Goal: Task Accomplishment & Management: Use online tool/utility

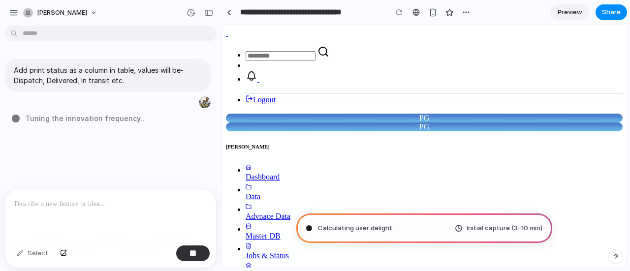
click at [482, 230] on span "Initial capture (3–10 min)" at bounding box center [504, 228] width 76 height 10
click at [381, 232] on span "Pondering market opportunities ." at bounding box center [368, 228] width 100 height 10
click at [565, 12] on span "Preview" at bounding box center [569, 12] width 25 height 10
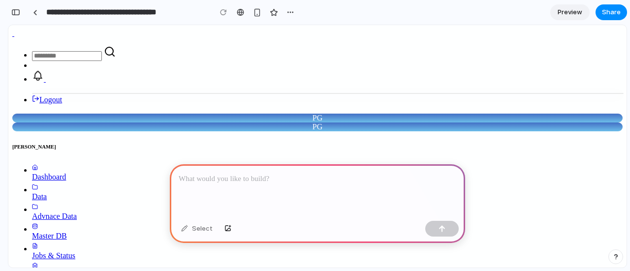
scroll to position [0, 153]
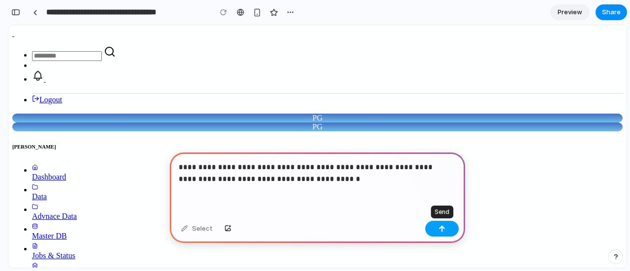
click at [441, 230] on div "button" at bounding box center [441, 228] width 7 height 7
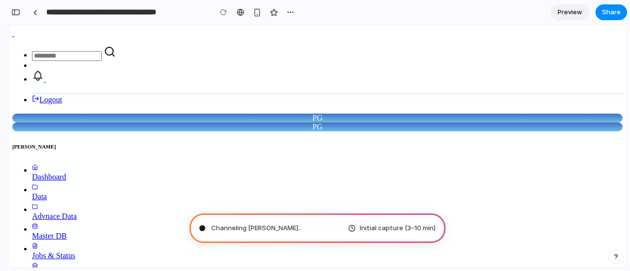
scroll to position [0, 0]
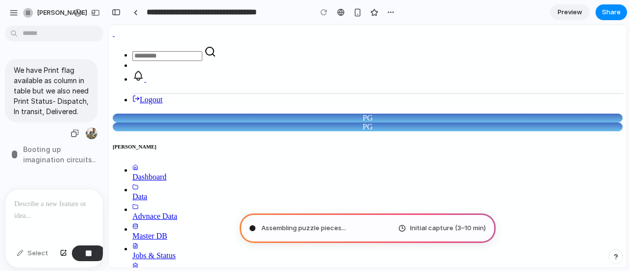
type input "**********"
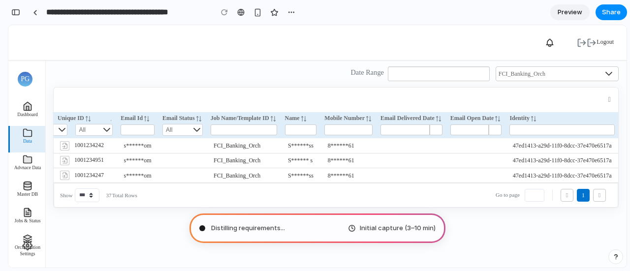
scroll to position [0, 645]
click at [562, 14] on span "Preview" at bounding box center [569, 12] width 25 height 10
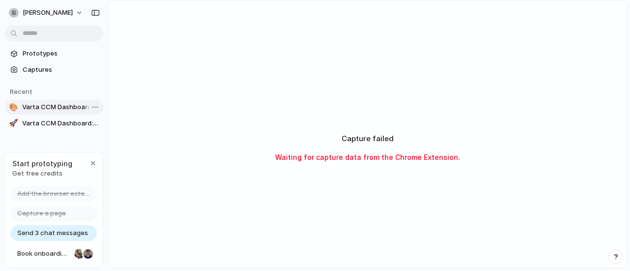
click at [37, 113] on link "🎨 Varta CCM Dashboard: Print Status Feature" at bounding box center [54, 107] width 98 height 15
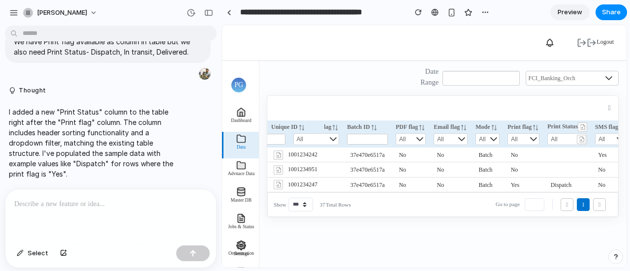
scroll to position [0, 128]
click at [306, 82] on div at bounding box center [340, 77] width 147 height 23
click at [228, 12] on div at bounding box center [229, 12] width 4 height 5
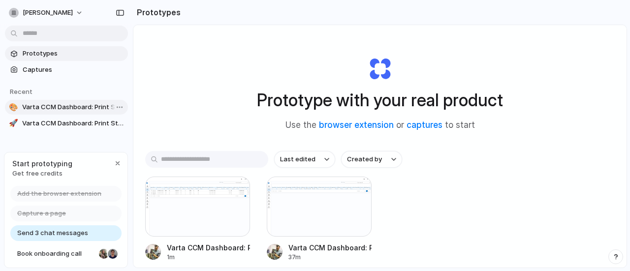
click at [62, 101] on link "🎨 Varta CCM Dashboard: Print Status Feature" at bounding box center [66, 107] width 123 height 15
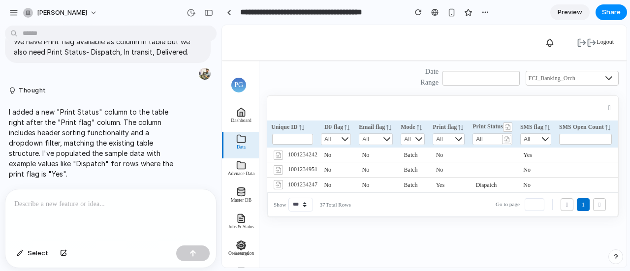
scroll to position [0, 206]
click at [509, 139] on rect at bounding box center [503, 139] width 9 height 9
click at [494, 183] on span "Dispatch" at bounding box center [483, 185] width 21 height 7
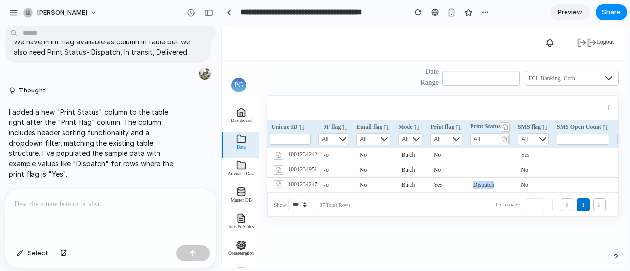
click at [494, 183] on span "Dispatch" at bounding box center [483, 185] width 21 height 7
click at [610, 13] on span "Share" at bounding box center [611, 12] width 19 height 10
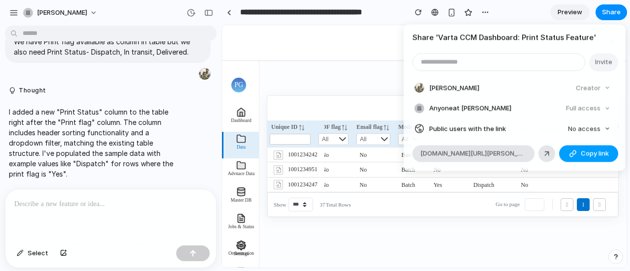
click at [570, 153] on div "button" at bounding box center [573, 154] width 8 height 8
